Goal: Connect with others: Connect with others

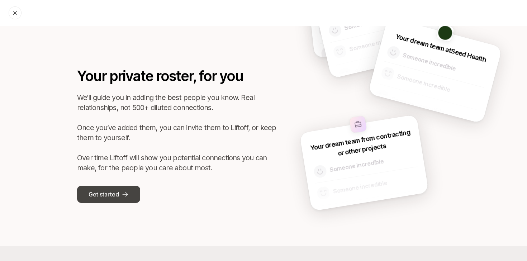
click at [124, 186] on button "Get started" at bounding box center [108, 194] width 63 height 17
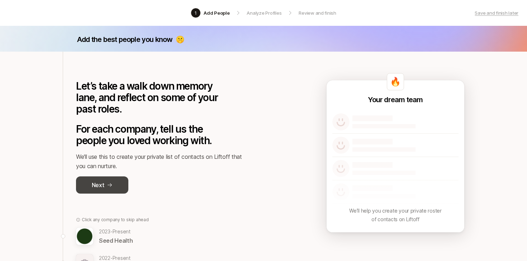
click at [123, 188] on button "Next" at bounding box center [102, 185] width 52 height 17
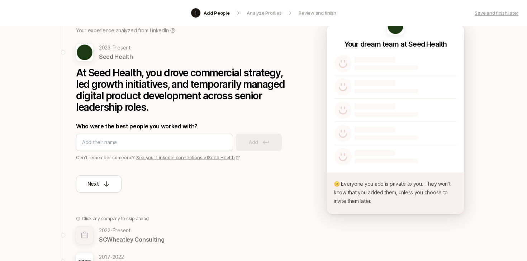
scroll to position [56, 0]
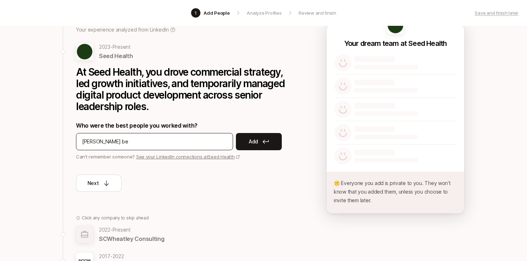
type input "[PERSON_NAME]"
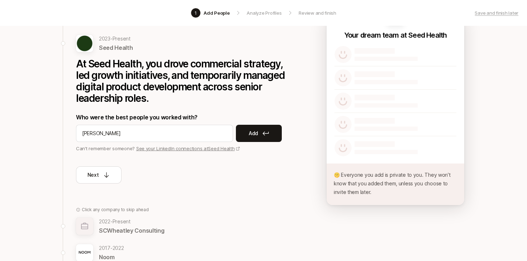
scroll to position [27, 0]
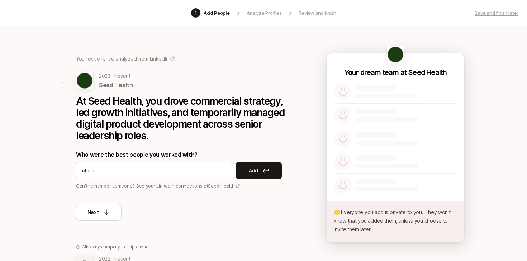
click at [186, 186] on link "See your LinkedIn connections at Seed Health" at bounding box center [188, 186] width 104 height 6
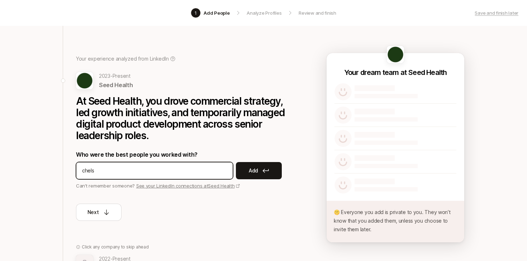
click at [127, 173] on input "chels" at bounding box center [154, 170] width 145 height 9
type input "[PERSON_NAME]"
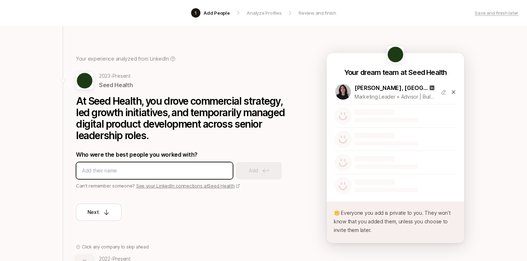
click at [151, 170] on input at bounding box center [154, 170] width 145 height 9
type input "[PERSON_NAME]"
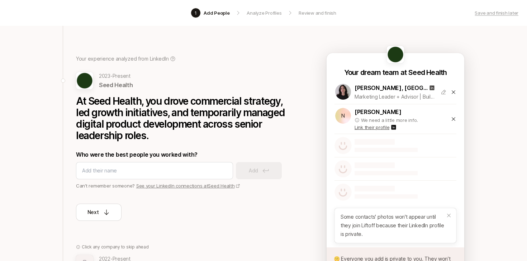
click at [453, 115] on div "n [PERSON_NAME] We need a little more info. Link their profile" at bounding box center [396, 118] width 122 height 29
click at [450, 122] on div "n [PERSON_NAME] We need a little more info. Link their profile" at bounding box center [396, 118] width 122 height 29
click at [450, 119] on div "n [PERSON_NAME] We need a little more info. Link their profile" at bounding box center [396, 118] width 122 height 29
click at [454, 118] on icon at bounding box center [454, 119] width 4 height 4
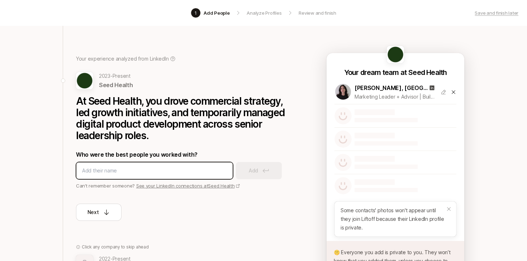
click at [184, 168] on input at bounding box center [154, 170] width 145 height 9
paste input "[PERSON_NAME]"
type input "[PERSON_NAME]"
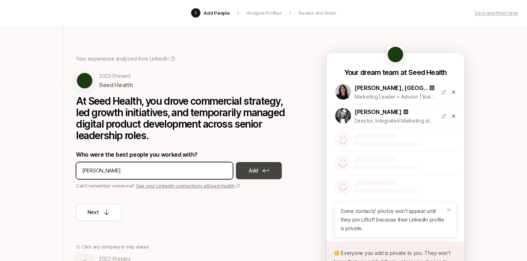
type input "[PERSON_NAME]"
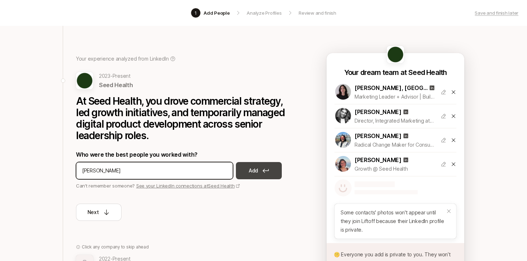
type input "[PERSON_NAME]"
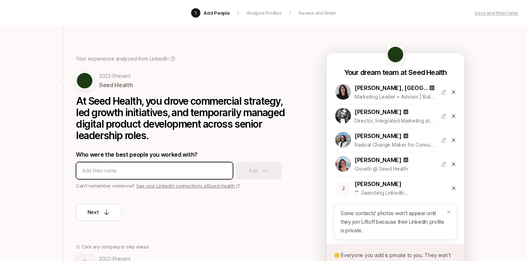
type input "E"
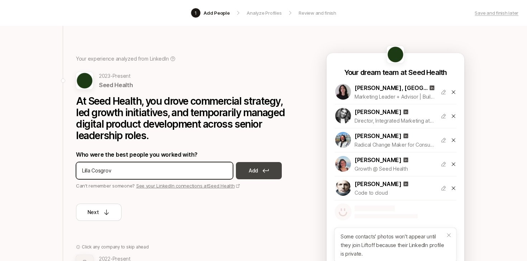
type input "[PERSON_NAME]"
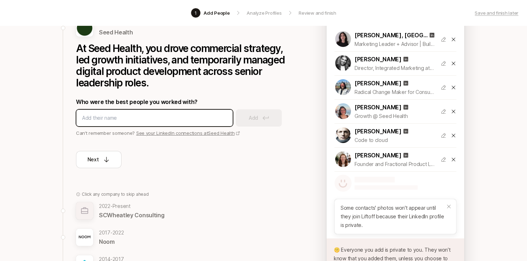
scroll to position [84, 0]
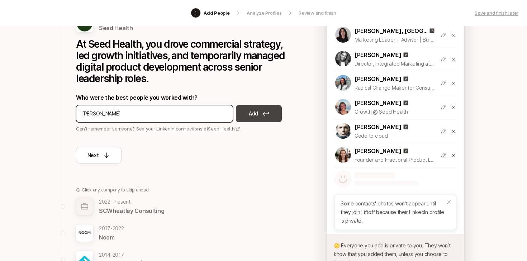
type input "[PERSON_NAME]"
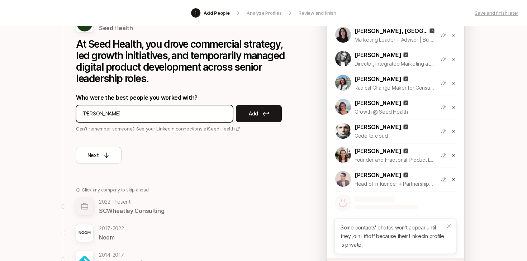
type input "[PERSON_NAME]"
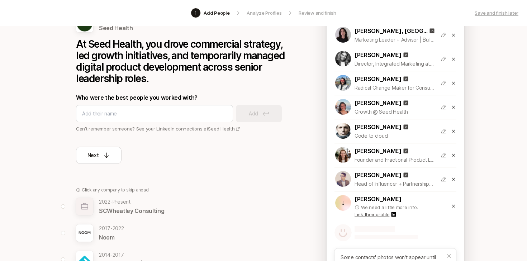
click at [456, 207] on icon at bounding box center [454, 206] width 6 height 6
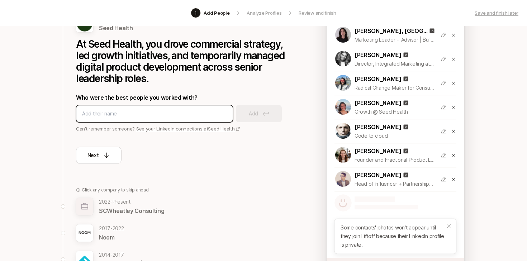
click at [136, 110] on input at bounding box center [154, 113] width 145 height 9
type input "[PERSON_NAME]"
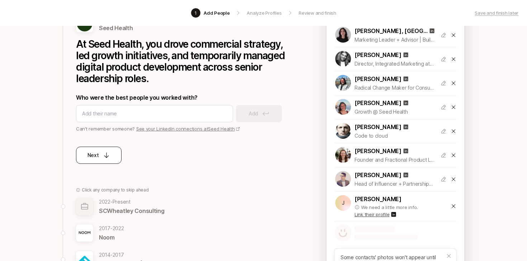
click at [110, 155] on icon at bounding box center [106, 155] width 7 height 7
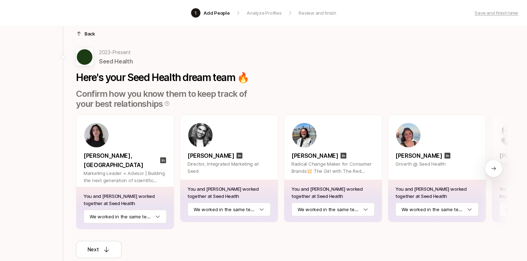
scroll to position [55, 0]
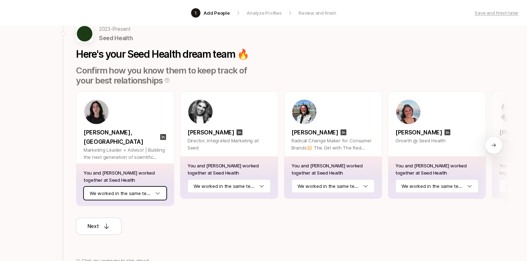
click at [150, 191] on html "1 Add People Analyze Profiles Review and finish Save and finish later Add the b…" at bounding box center [263, 75] width 527 height 261
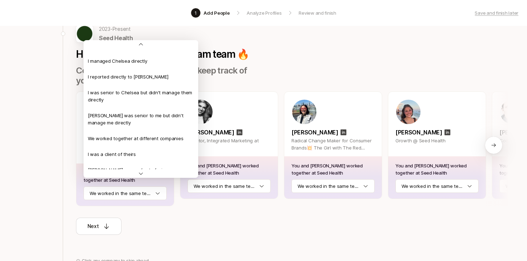
scroll to position [0, 0]
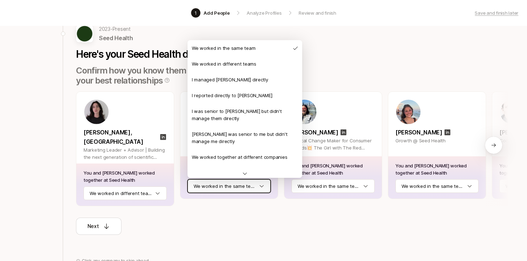
click at [210, 186] on html "1 Add People Analyze Profiles Review and finish Save and finish later Add the b…" at bounding box center [263, 75] width 527 height 261
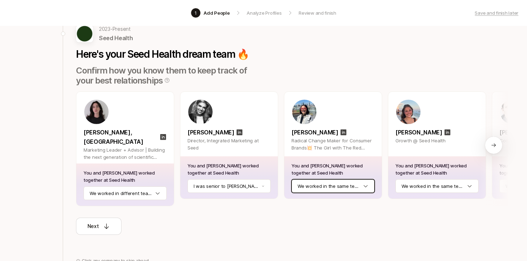
click at [332, 183] on html "1 Add People Analyze Profiles Review and finish Save and finish later Add the b…" at bounding box center [263, 75] width 527 height 261
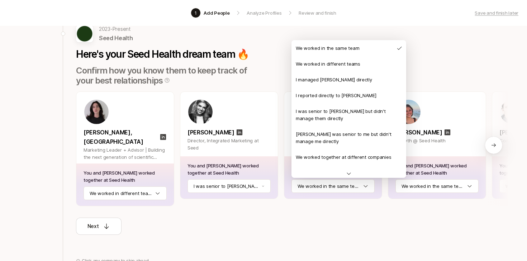
scroll to position [2, 0]
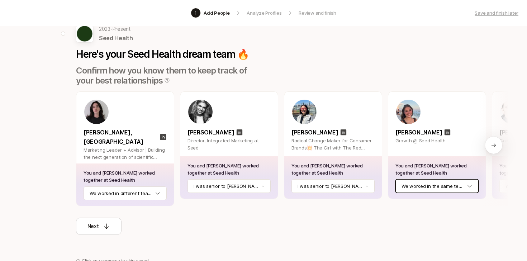
click at [407, 187] on html "1 Add People Analyze Profiles Review and finish Save and finish later Add the b…" at bounding box center [263, 75] width 527 height 261
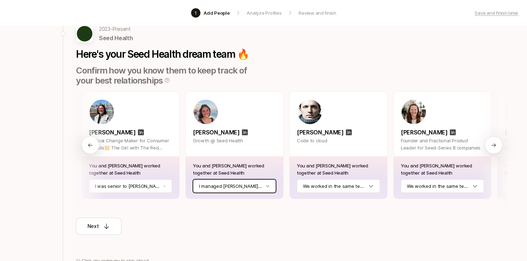
scroll to position [0, 204]
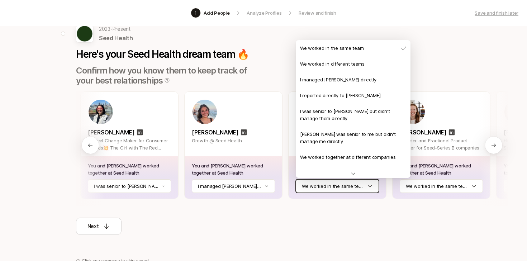
click at [360, 189] on html "1 Add People Analyze Profiles Review and finish Save and finish later Add the b…" at bounding box center [263, 75] width 527 height 261
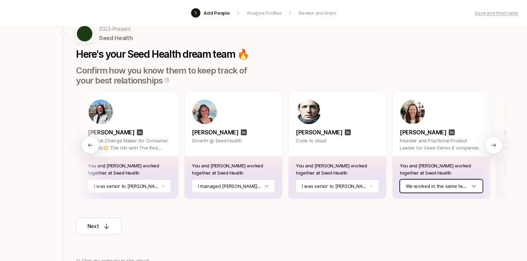
click at [430, 184] on html "1 Add People Analyze Profiles Review and finish Save and finish later Add the b…" at bounding box center [263, 75] width 527 height 261
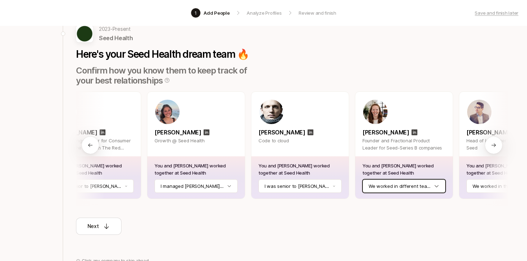
scroll to position [0, 290]
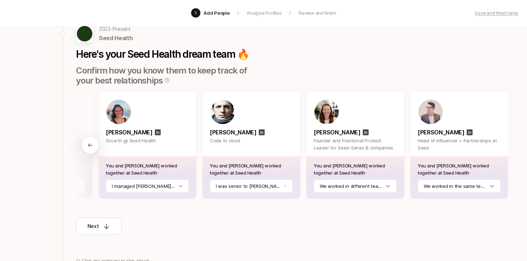
click at [438, 194] on div "You and [PERSON_NAME] worked together at Seed Health We worked in the same team" at bounding box center [460, 177] width 98 height 42
click at [438, 179] on div "You and [PERSON_NAME] worked together at Seed Health We worked in the same team" at bounding box center [460, 177] width 98 height 42
click at [438, 184] on html "1 Add People Analyze Profiles Review and finish Save and finish later Add the b…" at bounding box center [263, 75] width 527 height 261
click at [108, 223] on div "Next" at bounding box center [99, 226] width 23 height 9
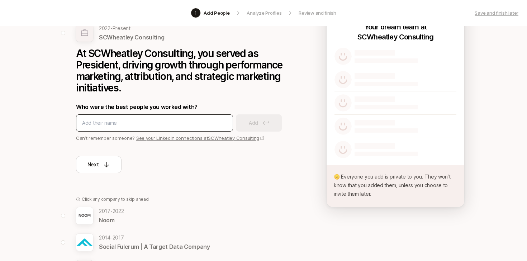
scroll to position [60, 0]
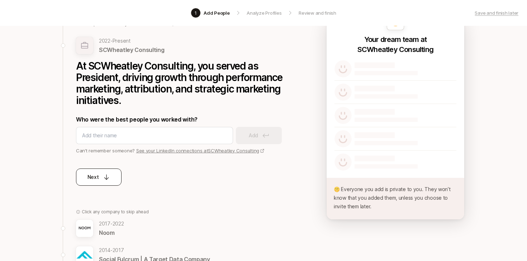
click at [107, 176] on icon at bounding box center [106, 177] width 7 height 7
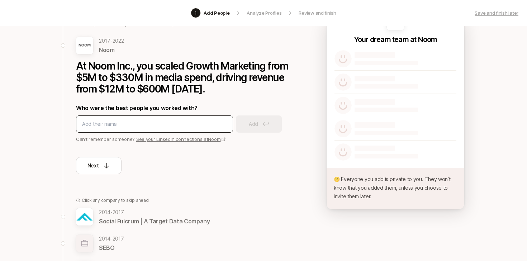
click at [159, 120] on input at bounding box center [154, 124] width 145 height 9
type input "mert bay"
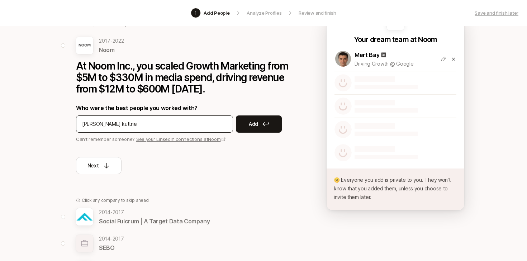
type input "[PERSON_NAME]"
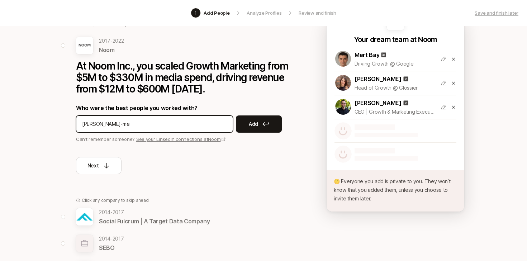
type input "[PERSON_NAME]-mew"
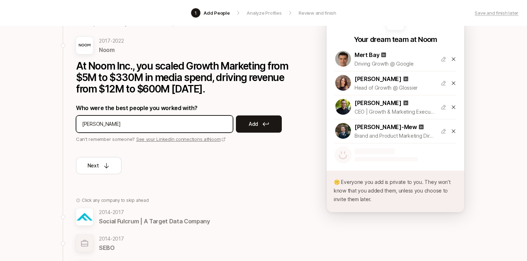
type input "[PERSON_NAME]"
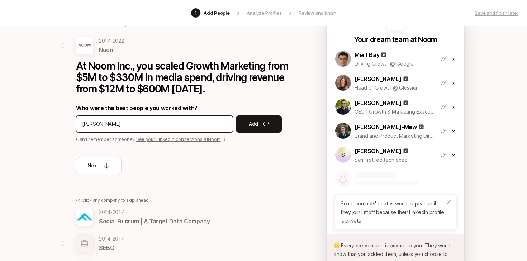
type input "[PERSON_NAME]"
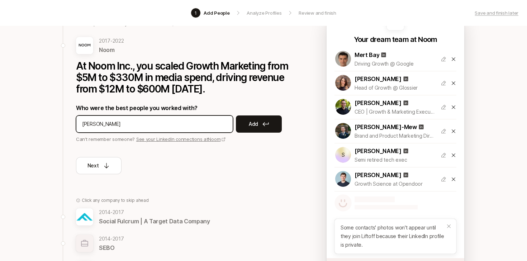
type input "[PERSON_NAME]"
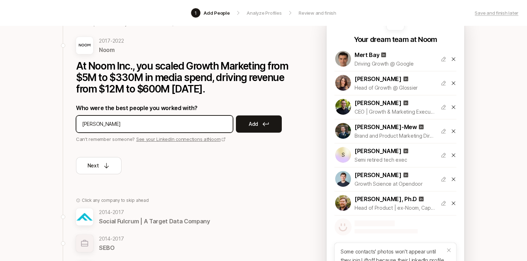
type input "[PERSON_NAME]"
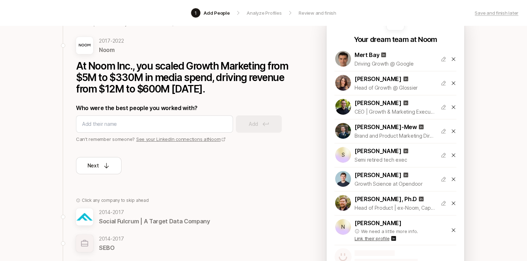
click at [455, 231] on icon at bounding box center [454, 230] width 6 height 6
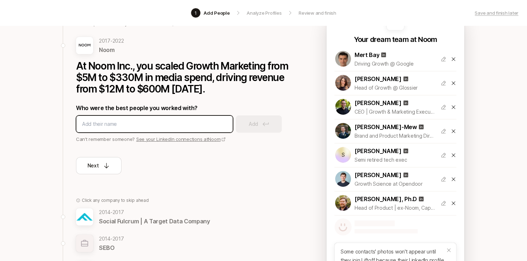
click at [137, 127] on input at bounding box center [154, 124] width 145 height 9
paste input "[PERSON_NAME]"
type input "[PERSON_NAME]"
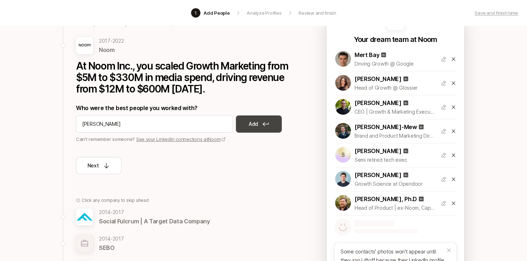
click at [257, 127] on p "Add" at bounding box center [253, 124] width 9 height 9
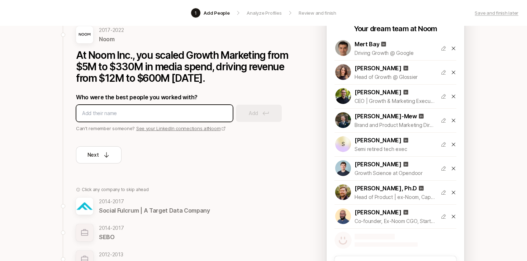
scroll to position [72, 0]
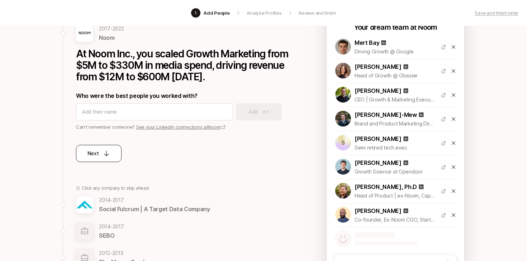
click at [104, 161] on button "Next" at bounding box center [99, 153] width 46 height 17
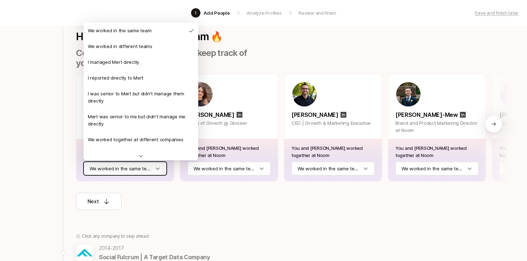
click at [147, 169] on html "1 Add People Analyze Profiles Review and finish Save and finish later Add the b…" at bounding box center [263, 58] width 527 height 261
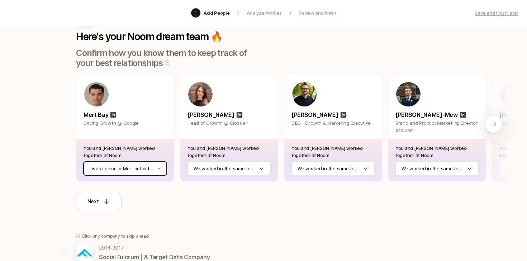
click at [160, 167] on html "1 Add People Analyze Profiles Review and finish Save and finish later Add the b…" at bounding box center [263, 58] width 527 height 261
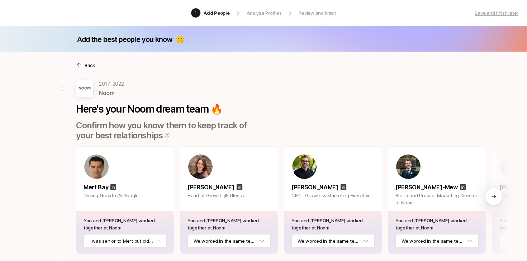
click at [82, 67] on div "Back" at bounding box center [292, 65] width 432 height 7
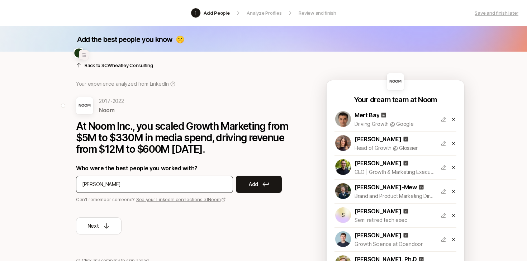
type input "[PERSON_NAME]"
type input "f"
type input "[PERSON_NAME]"
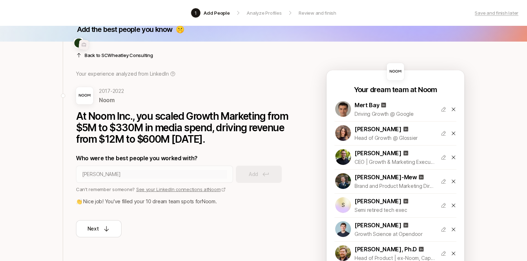
scroll to position [11, 0]
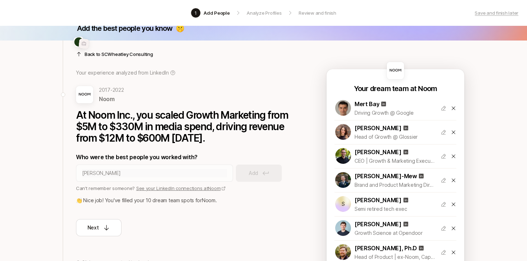
click at [142, 167] on div "[PERSON_NAME]" at bounding box center [154, 173] width 157 height 17
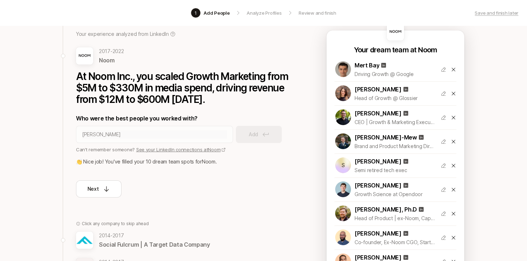
scroll to position [35, 0]
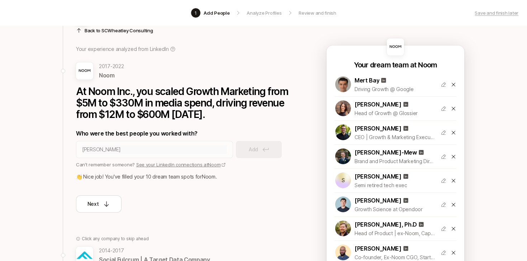
click at [454, 226] on icon at bounding box center [454, 229] width 6 height 6
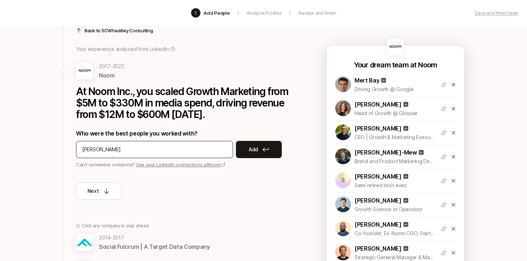
click at [218, 155] on div "[PERSON_NAME]" at bounding box center [154, 149] width 157 height 17
click at [251, 147] on p "Add" at bounding box center [253, 149] width 9 height 9
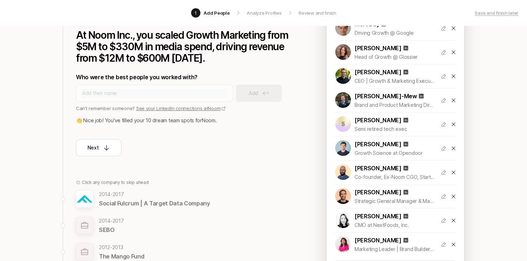
scroll to position [71, 0]
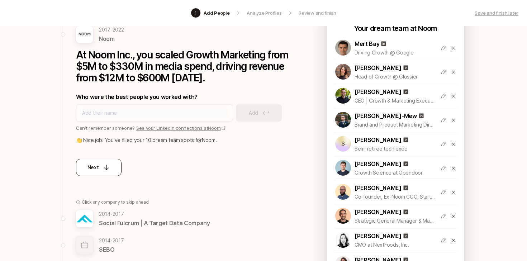
click at [116, 166] on button "Next" at bounding box center [99, 167] width 46 height 17
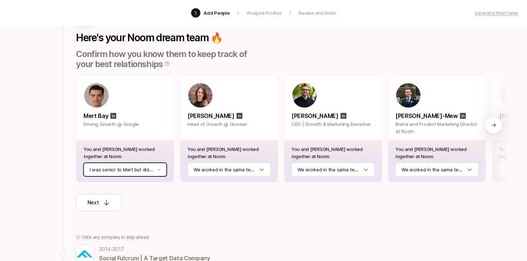
scroll to position [0, 0]
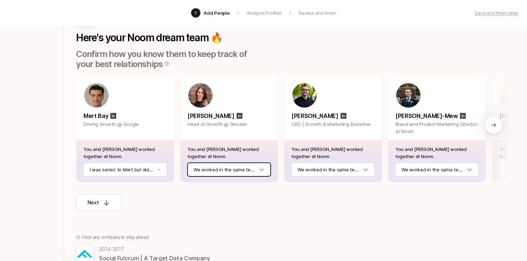
click at [224, 167] on html "1 Add People Analyze Profiles Review and finish Save and finish later Add the b…" at bounding box center [263, 59] width 527 height 261
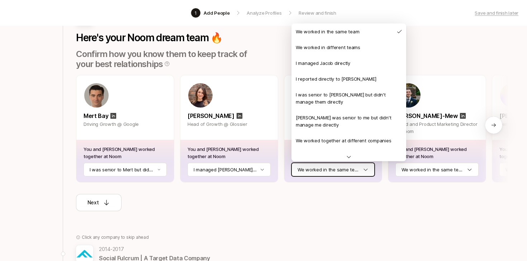
click at [320, 168] on html "1 Add People Analyze Profiles Review and finish Save and finish later Add the b…" at bounding box center [263, 59] width 527 height 261
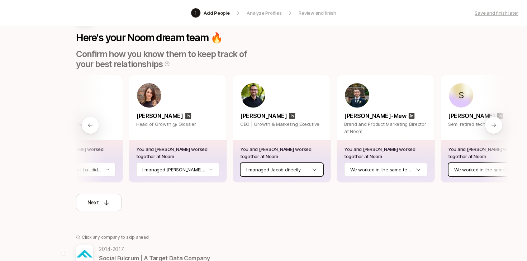
scroll to position [0, 42]
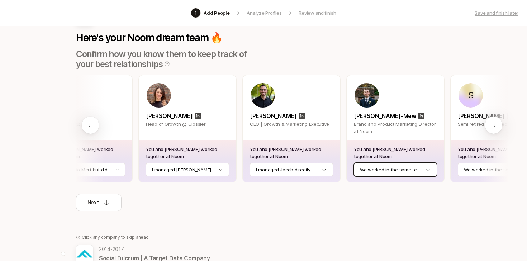
click at [405, 169] on html "1 Add People Analyze Profiles Review and finish Save and finish later Add the b…" at bounding box center [263, 59] width 527 height 261
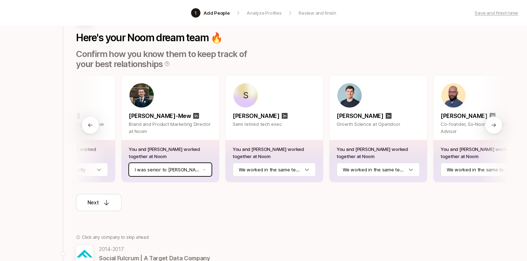
scroll to position [0, 272]
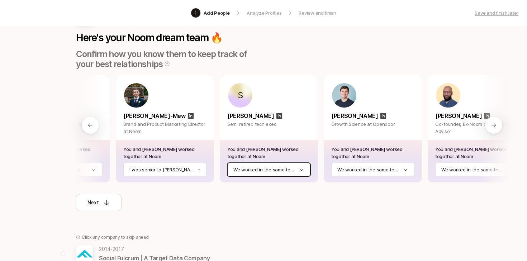
click at [301, 169] on html "1 Add People Analyze Profiles Review and finish Save and finish later Add the b…" at bounding box center [263, 59] width 527 height 261
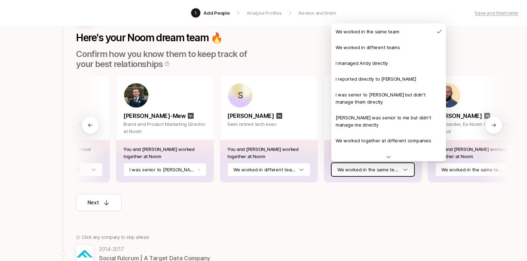
click at [392, 172] on html "1 Add People Analyze Profiles Review and finish Save and finish later Add the b…" at bounding box center [263, 59] width 527 height 261
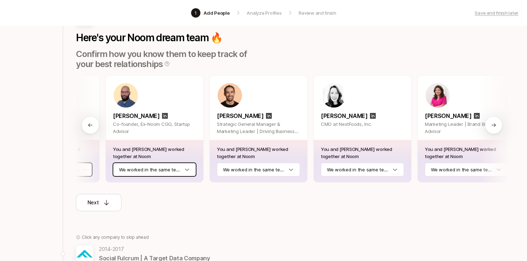
scroll to position [0, 600]
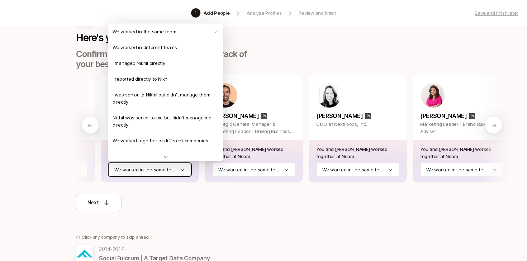
click at [154, 164] on html "1 Add People Analyze Profiles Review and finish Save and finish later Add the b…" at bounding box center [263, 59] width 527 height 261
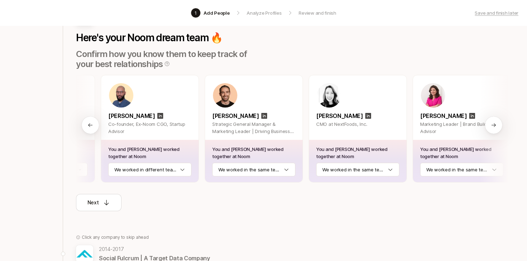
click at [234, 160] on div "You and [PERSON_NAME] worked together at Noom We worked in the same team" at bounding box center [254, 161] width 98 height 42
click at [234, 167] on html "1 Add People Analyze Profiles Review and finish Save and finish later Add the b…" at bounding box center [263, 59] width 527 height 261
click at [371, 168] on html "1 Add People Analyze Profiles Review and finish Save and finish later Add the b…" at bounding box center [263, 59] width 527 height 261
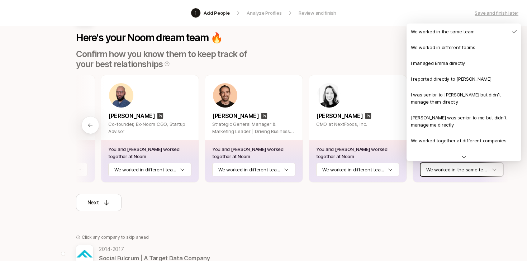
click at [462, 174] on html "1 Add People Analyze Profiles Review and finish Save and finish later Add the b…" at bounding box center [263, 59] width 527 height 261
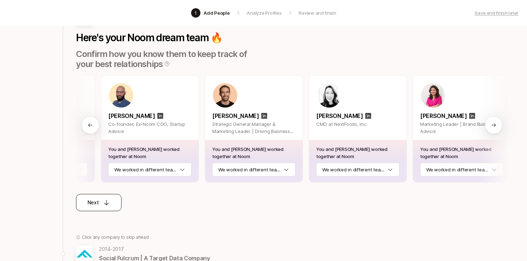
click at [102, 208] on button "Next" at bounding box center [99, 202] width 46 height 17
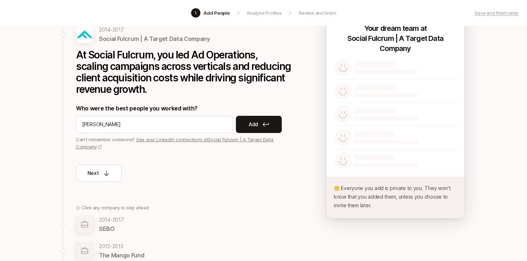
type input "[PERSON_NAME]"
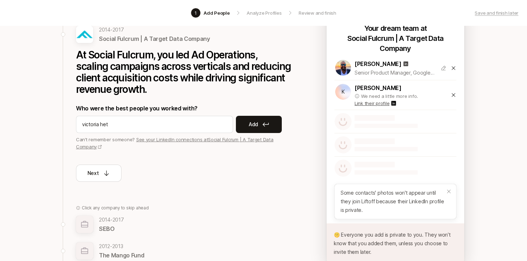
type input "[PERSON_NAME]"
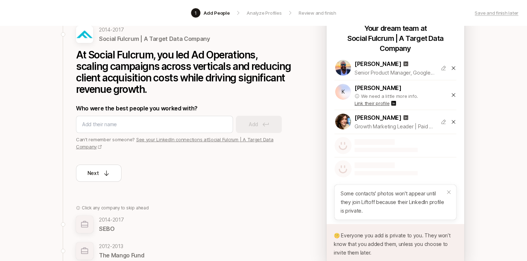
click at [454, 94] on icon at bounding box center [454, 95] width 6 height 6
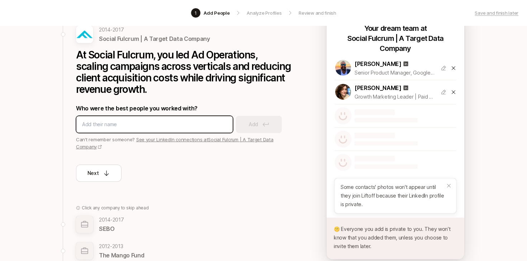
click at [114, 123] on input at bounding box center [154, 124] width 145 height 9
type input "[PERSON_NAME]"
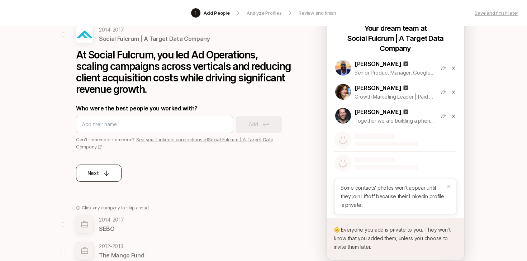
click at [90, 171] on p "Next" at bounding box center [93, 173] width 11 height 9
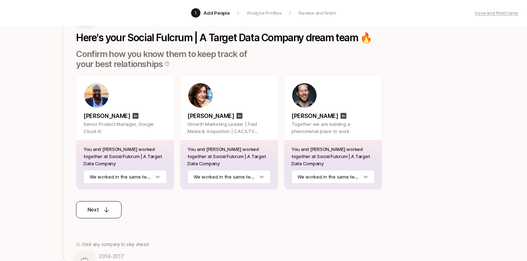
click at [103, 210] on icon at bounding box center [106, 209] width 7 height 7
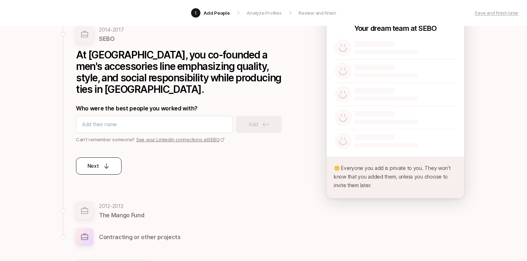
click at [105, 163] on icon at bounding box center [106, 166] width 7 height 7
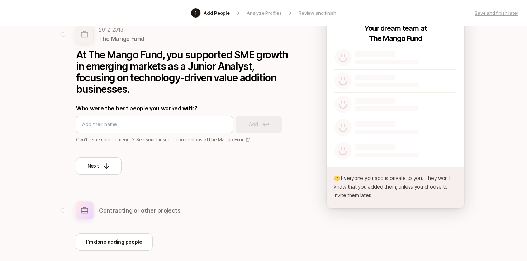
click at [98, 180] on div "Back to [GEOGRAPHIC_DATA] Your experience analyzed from LinkedIn [DATE] - [DATE…" at bounding box center [180, 106] width 234 height 253
click at [100, 172] on button "Next" at bounding box center [99, 166] width 46 height 17
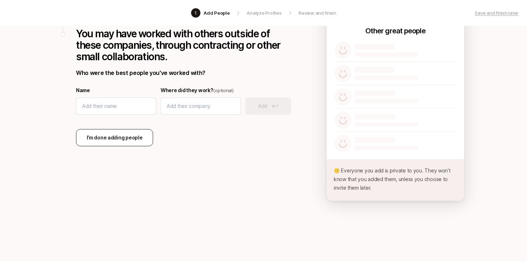
click at [130, 135] on p "I’m done adding people" at bounding box center [115, 137] width 56 height 9
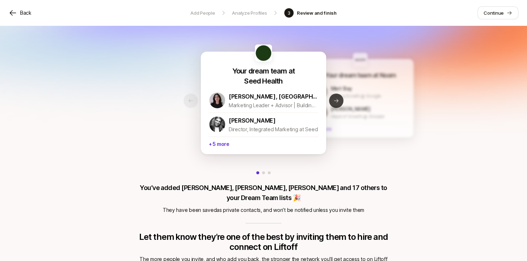
click at [338, 95] on button "Next slide" at bounding box center [336, 101] width 14 height 14
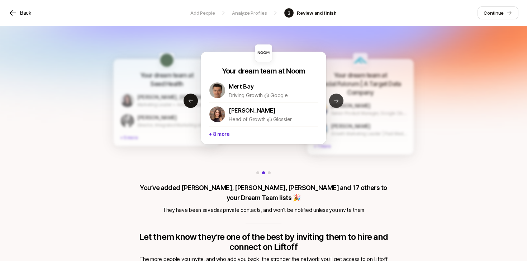
click at [338, 95] on button "Next slide" at bounding box center [336, 101] width 14 height 14
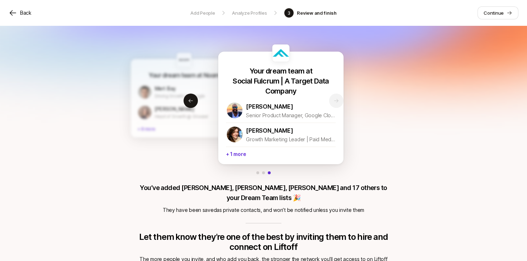
click at [338, 95] on div "Your dream team at Social Fulcrum | A Target Data Company [PERSON_NAME] Senior …" at bounding box center [281, 115] width 126 height 98
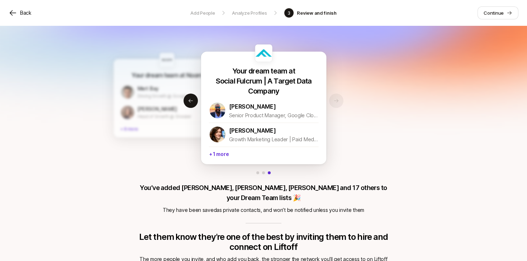
click at [337, 97] on div "Your dream team at Seed Health [PERSON_NAME], MS Marketing Leader + Advisor | B…" at bounding box center [263, 181] width 253 height 289
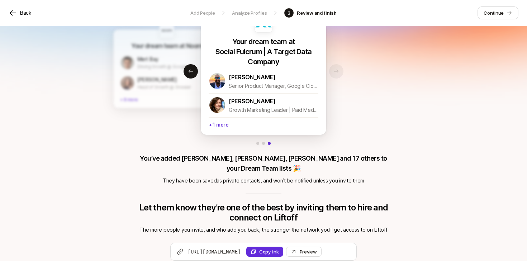
scroll to position [55, 0]
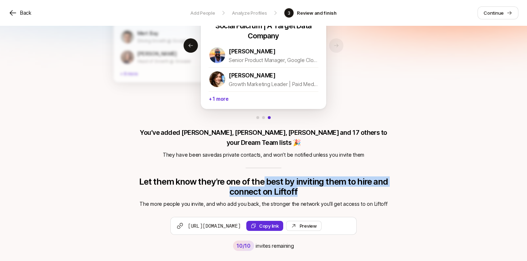
drag, startPoint x: 343, startPoint y: 187, endPoint x: 261, endPoint y: 175, distance: 82.3
click at [261, 177] on p "Let them know they’re one of the best by inviting them to hire and connect on L…" at bounding box center [263, 187] width 253 height 20
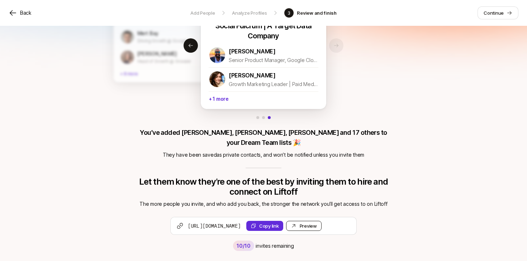
click at [317, 222] on div "Preview Invite" at bounding box center [308, 225] width 17 height 7
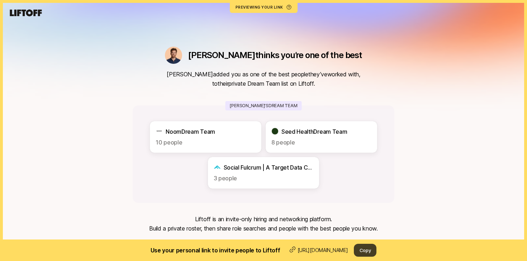
click at [377, 247] on button "Copy" at bounding box center [365, 250] width 23 height 13
